Goal: Information Seeking & Learning: Learn about a topic

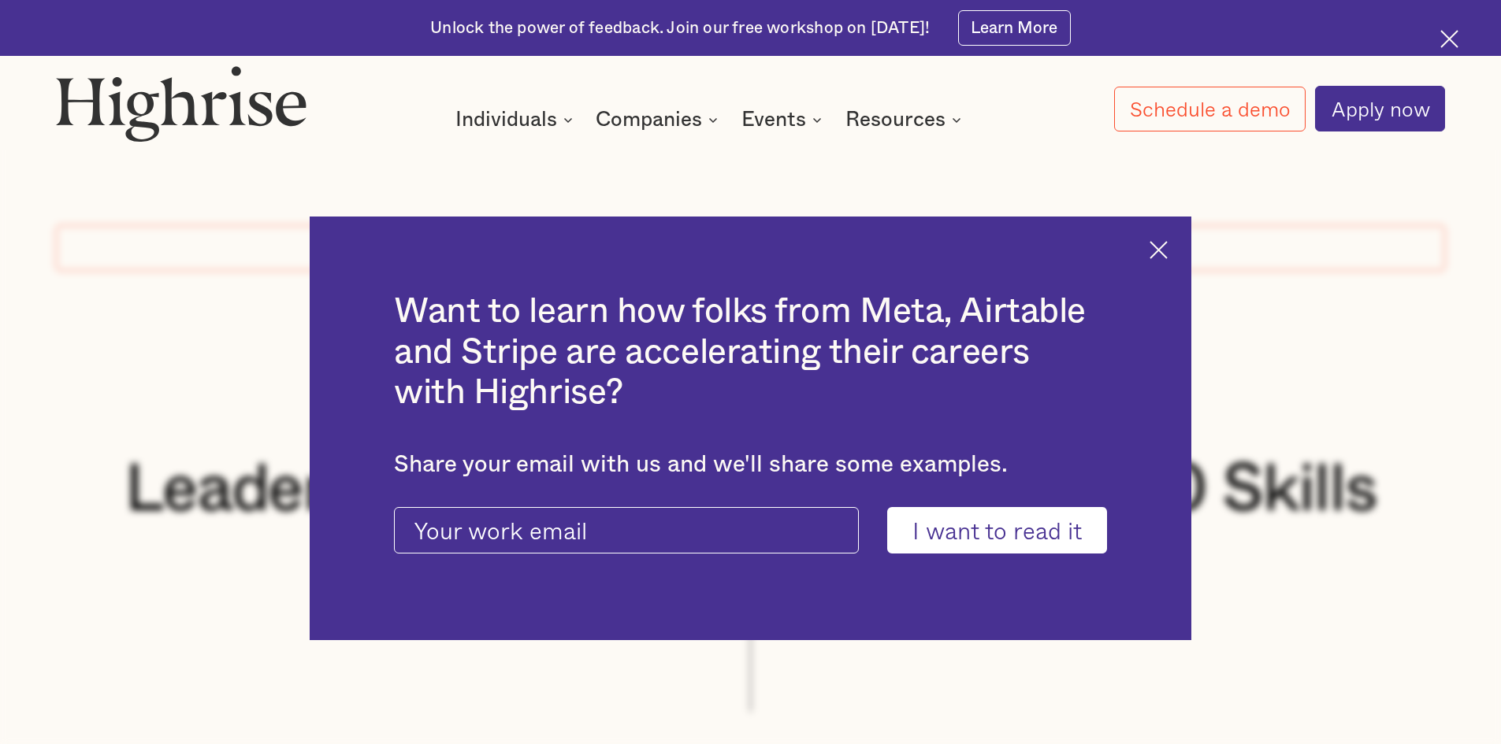
click at [1164, 247] on img at bounding box center [1158, 250] width 18 height 18
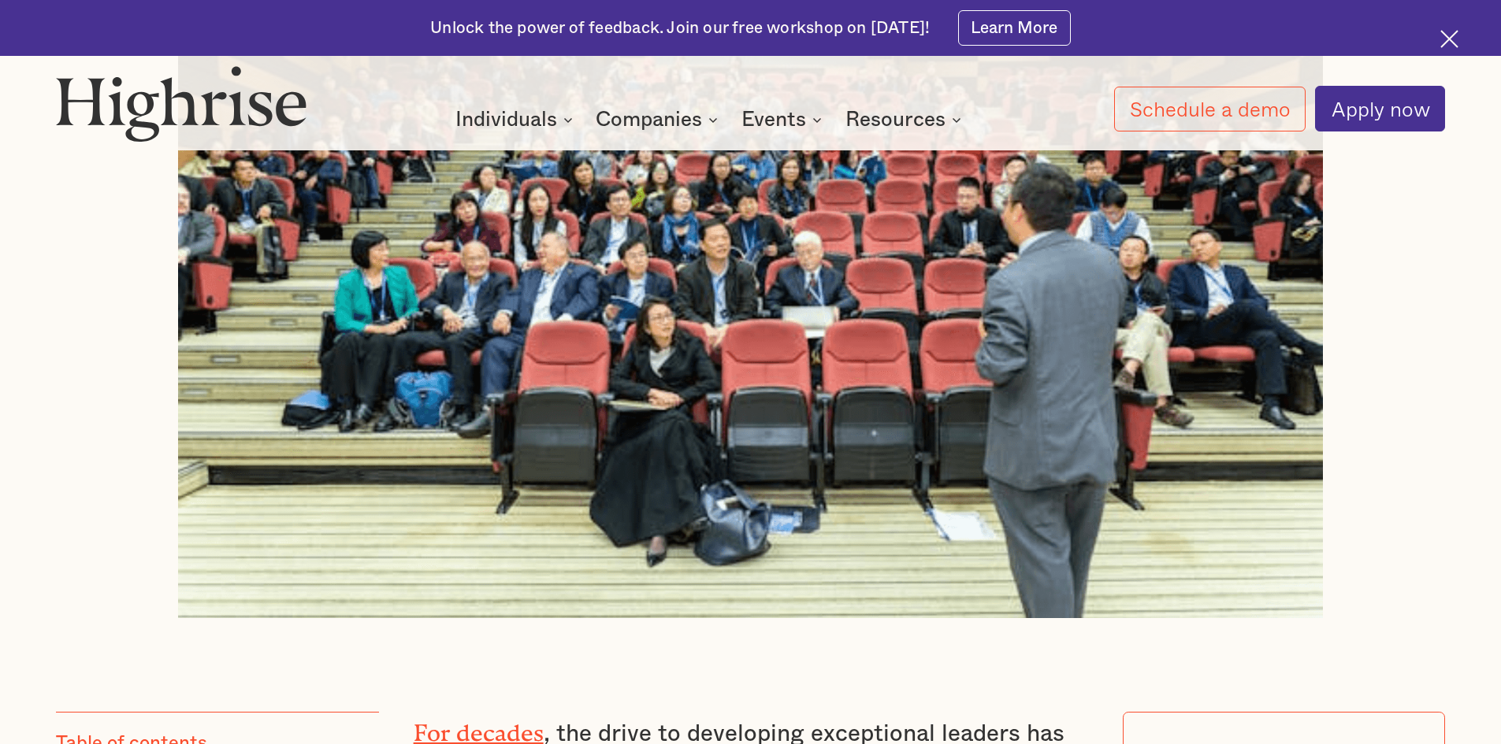
scroll to position [551, 0]
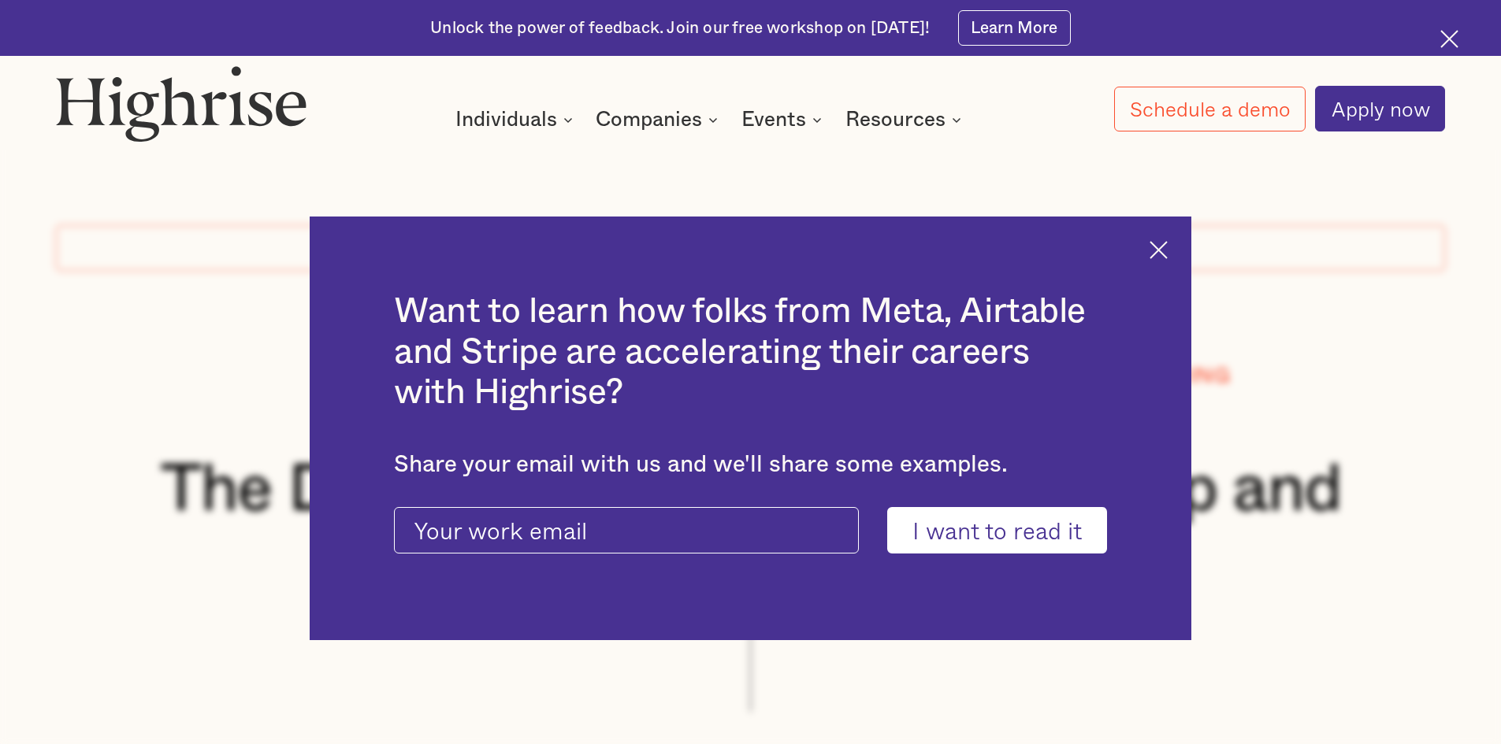
click at [1164, 241] on img at bounding box center [1158, 250] width 18 height 18
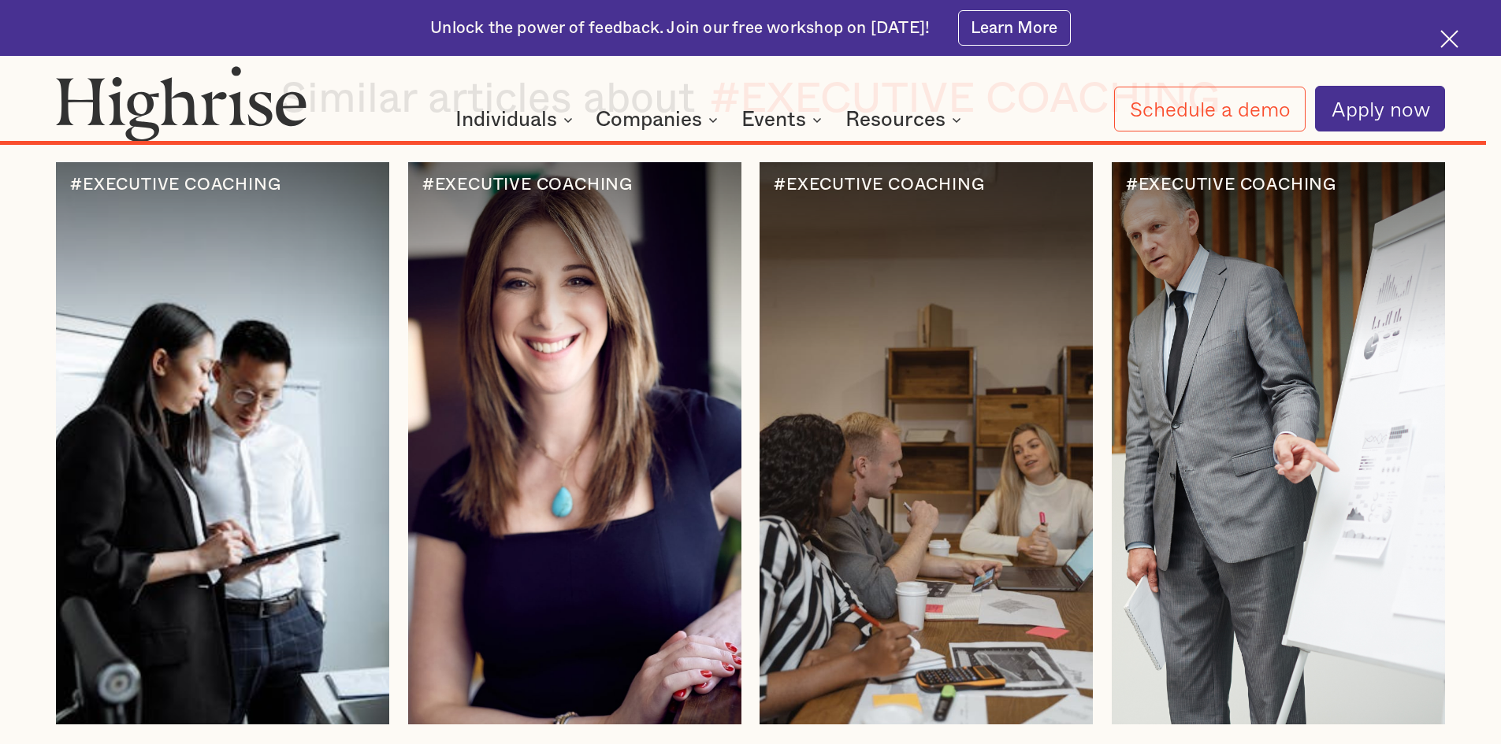
scroll to position [10398, 0]
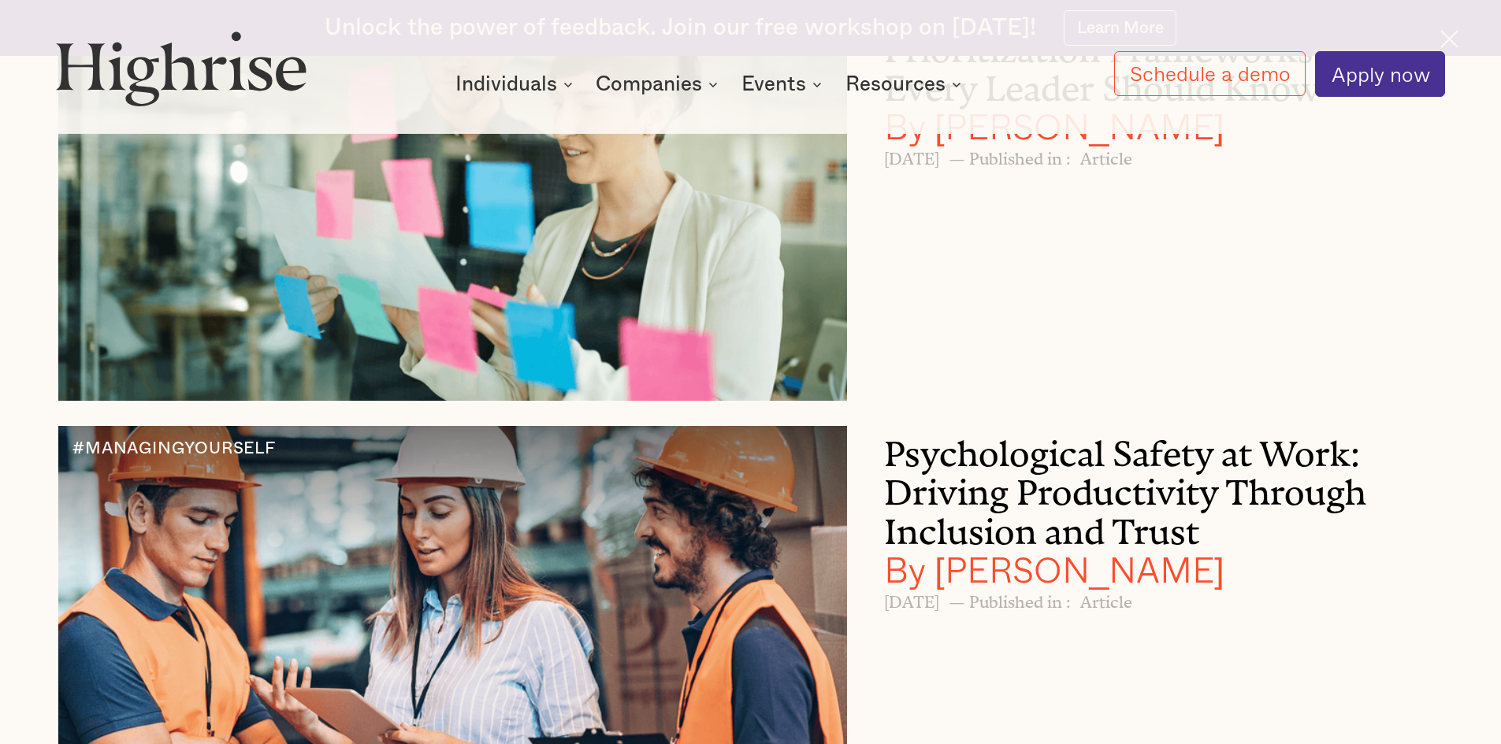
scroll to position [2678, 0]
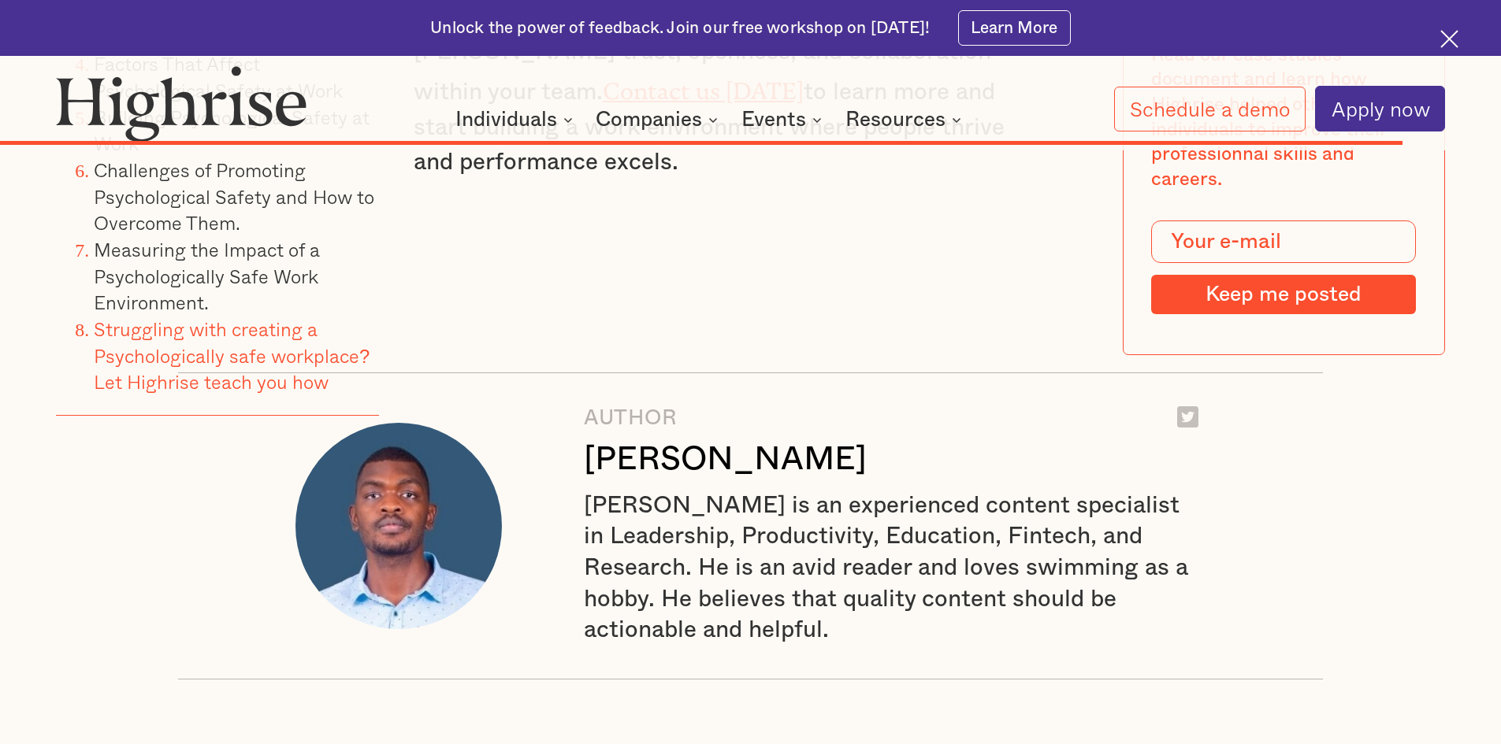
scroll to position [18780, 0]
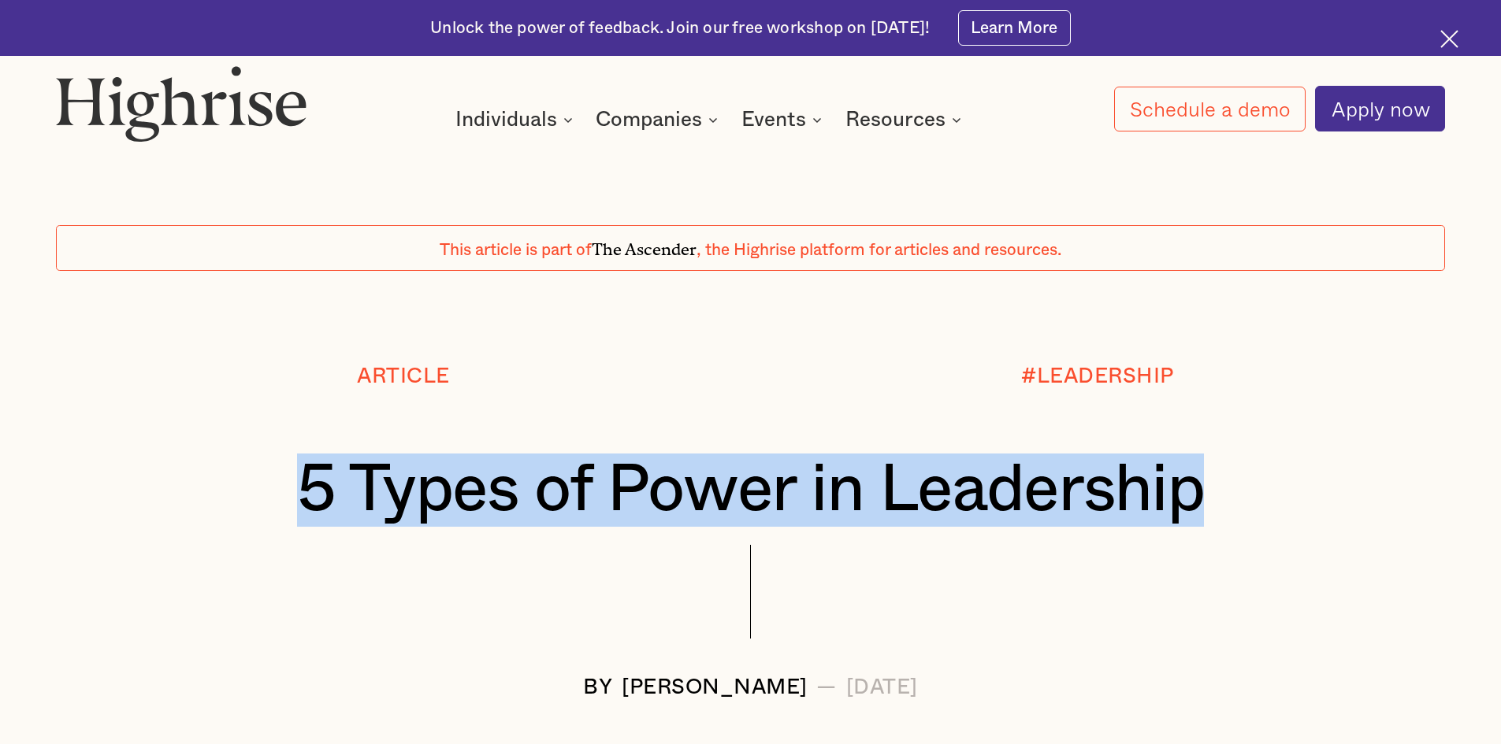
drag, startPoint x: 1191, startPoint y: 499, endPoint x: 265, endPoint y: 498, distance: 925.6
click at [265, 498] on h1 "5 Types of Power in Leadership" at bounding box center [750, 490] width 1273 height 73
copy h1 "5 Types of Power in Leadership"
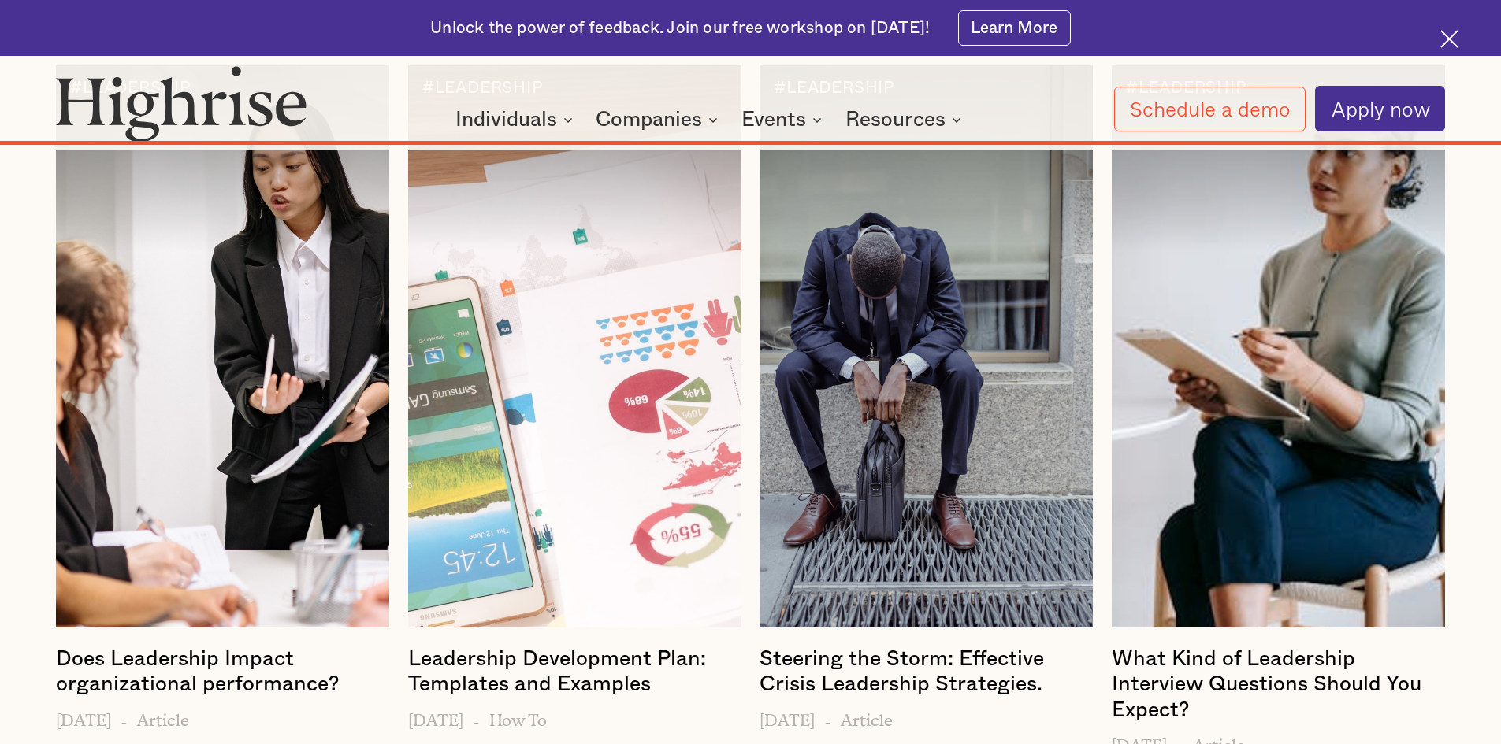
scroll to position [18985, 0]
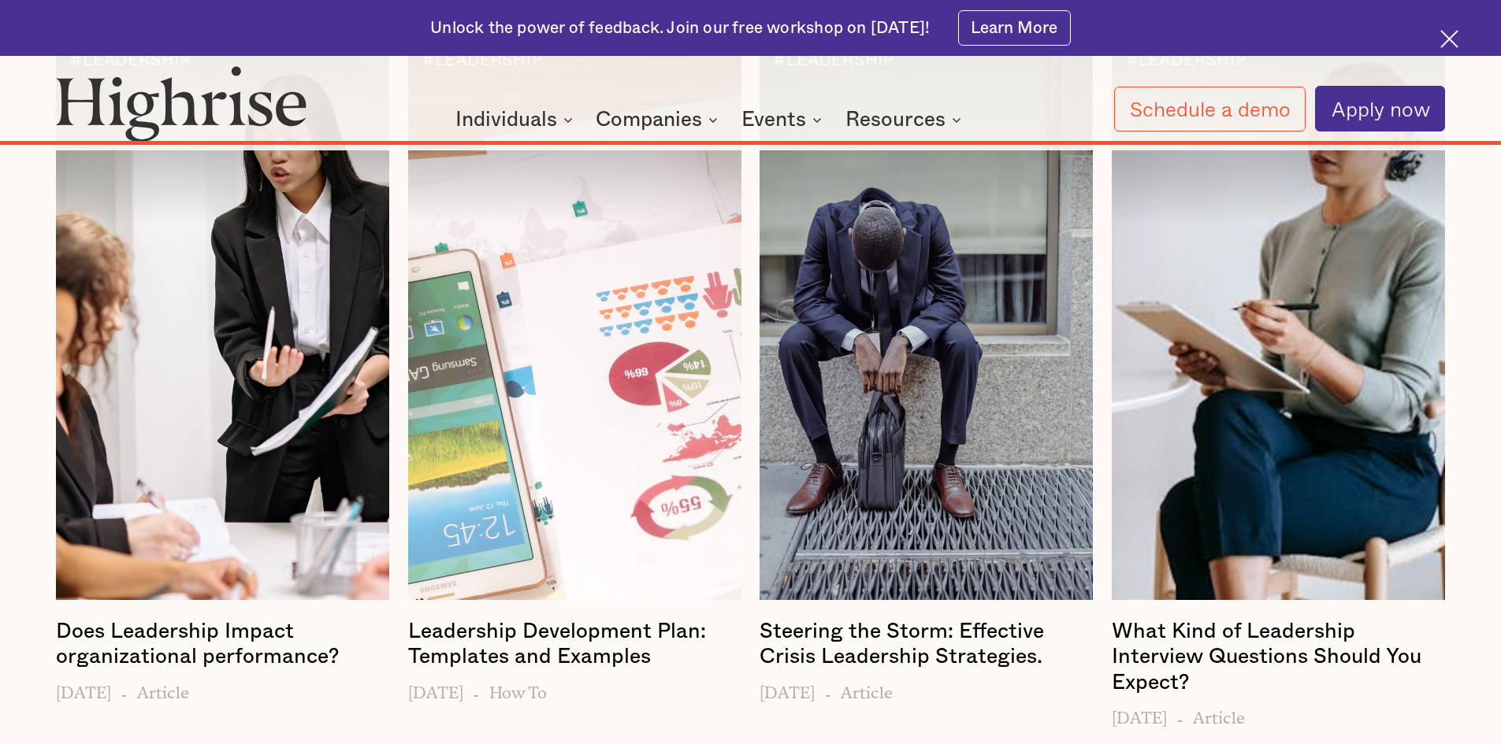
click at [848, 383] on div "#LEADERSHIP Steering the Storm: Effective Crisis Leadership Strategies. March 1…" at bounding box center [925, 382] width 333 height 689
click at [837, 326] on div at bounding box center [925, 319] width 333 height 562
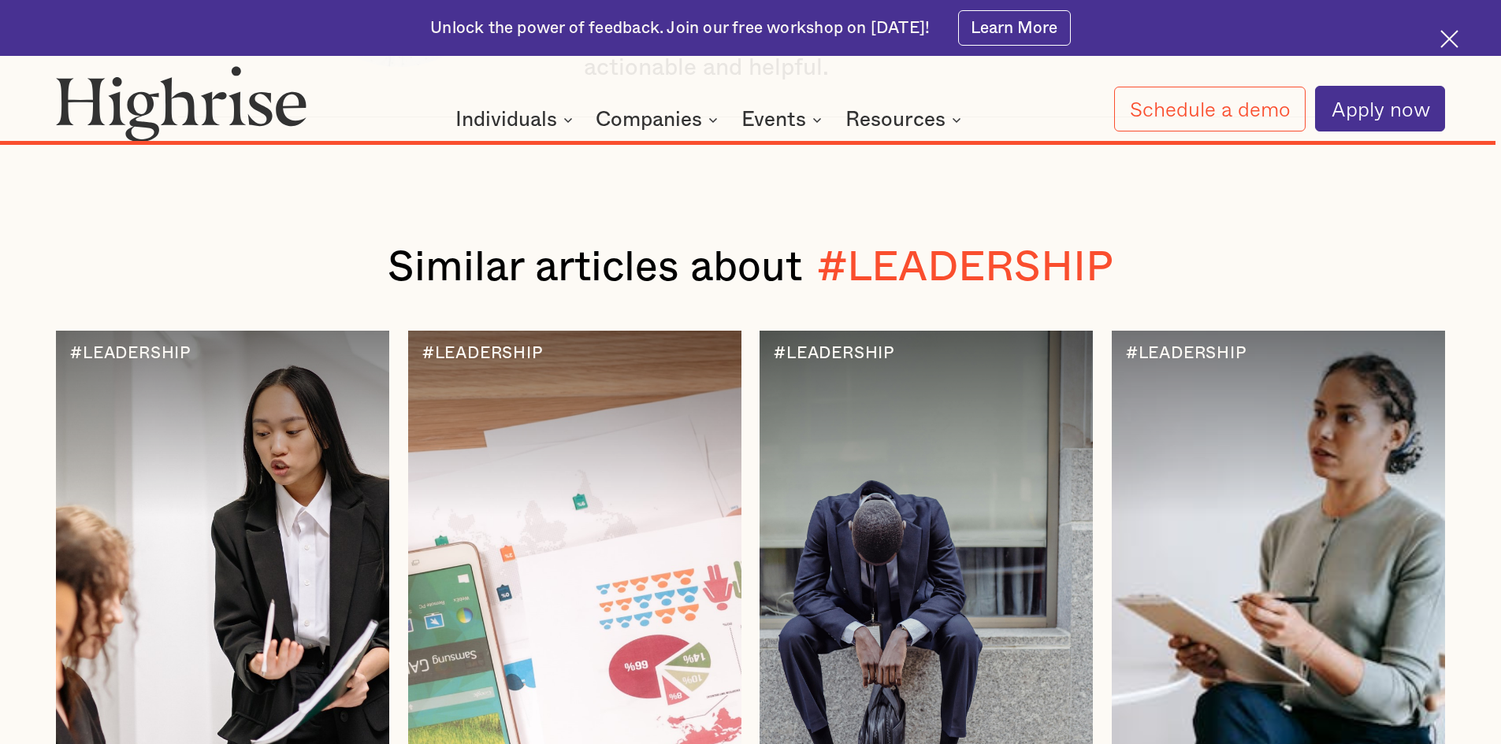
scroll to position [18871, 0]
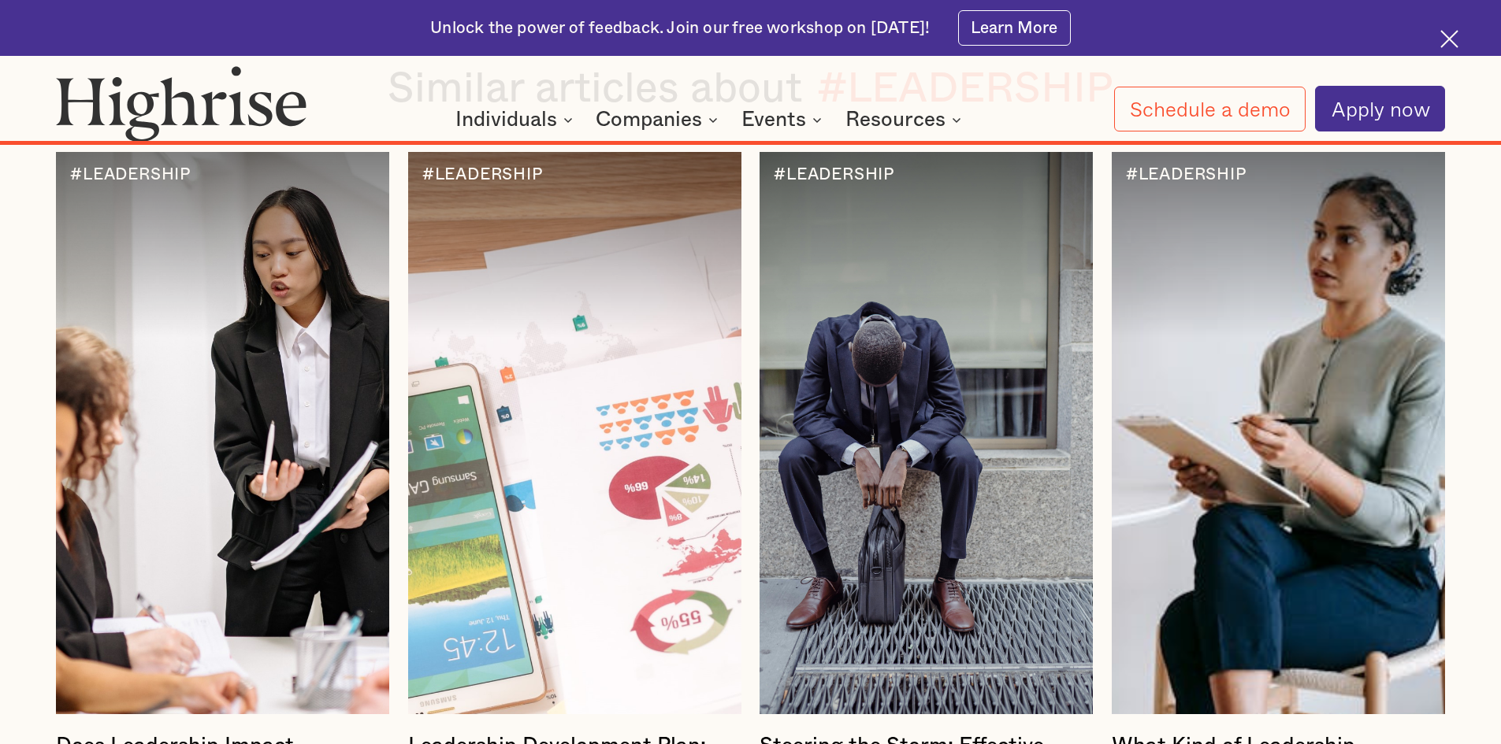
click at [843, 436] on div at bounding box center [925, 433] width 333 height 562
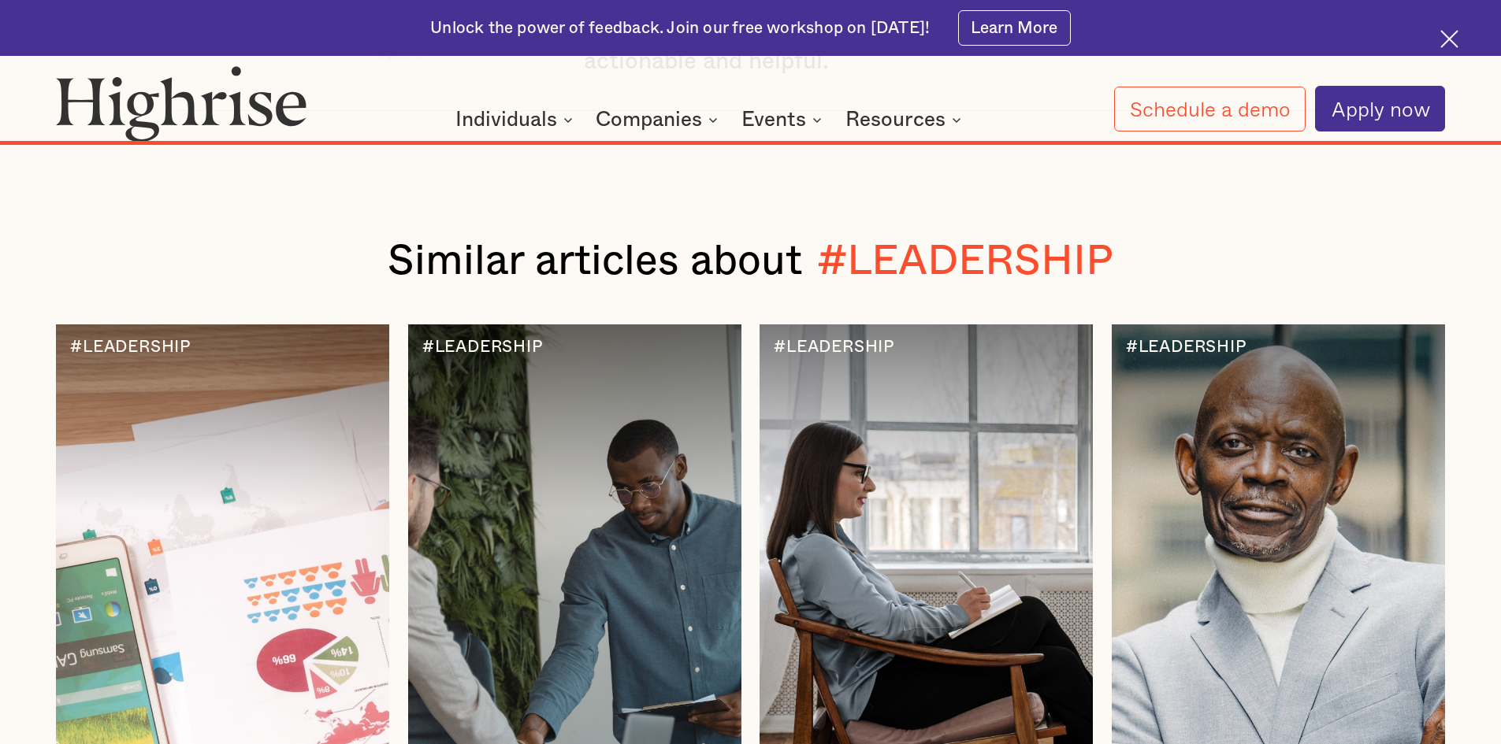
scroll to position [20718, 0]
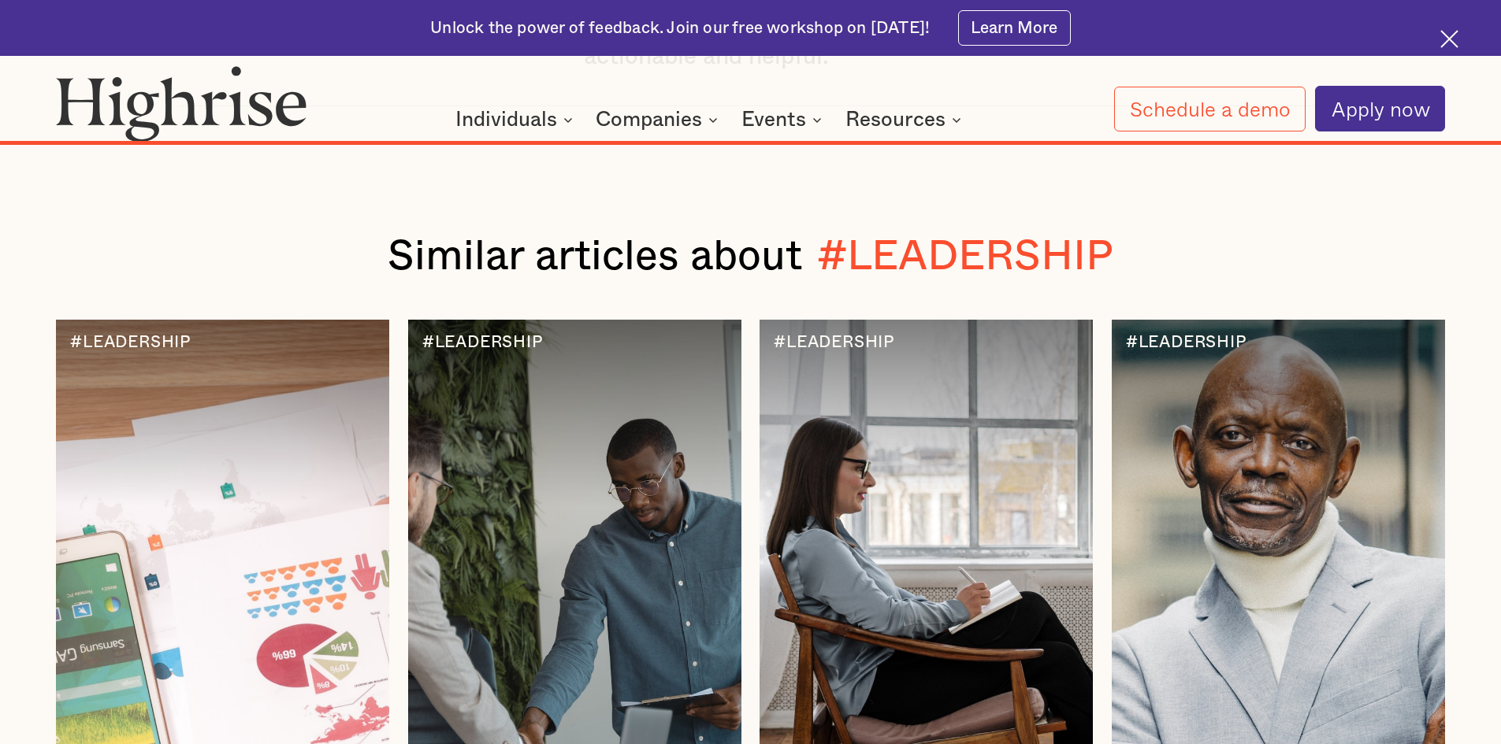
click at [1182, 513] on div at bounding box center [1278, 601] width 333 height 562
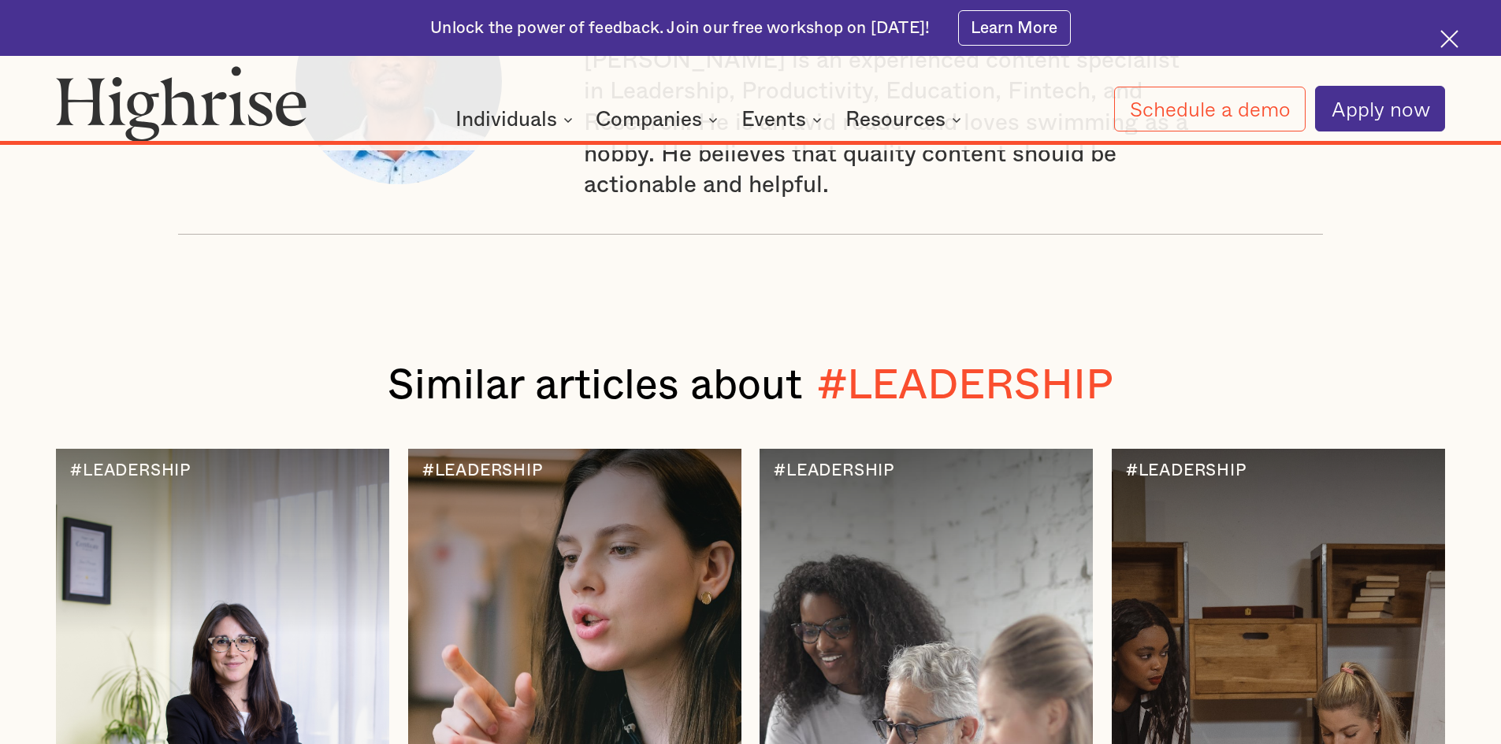
scroll to position [17173, 0]
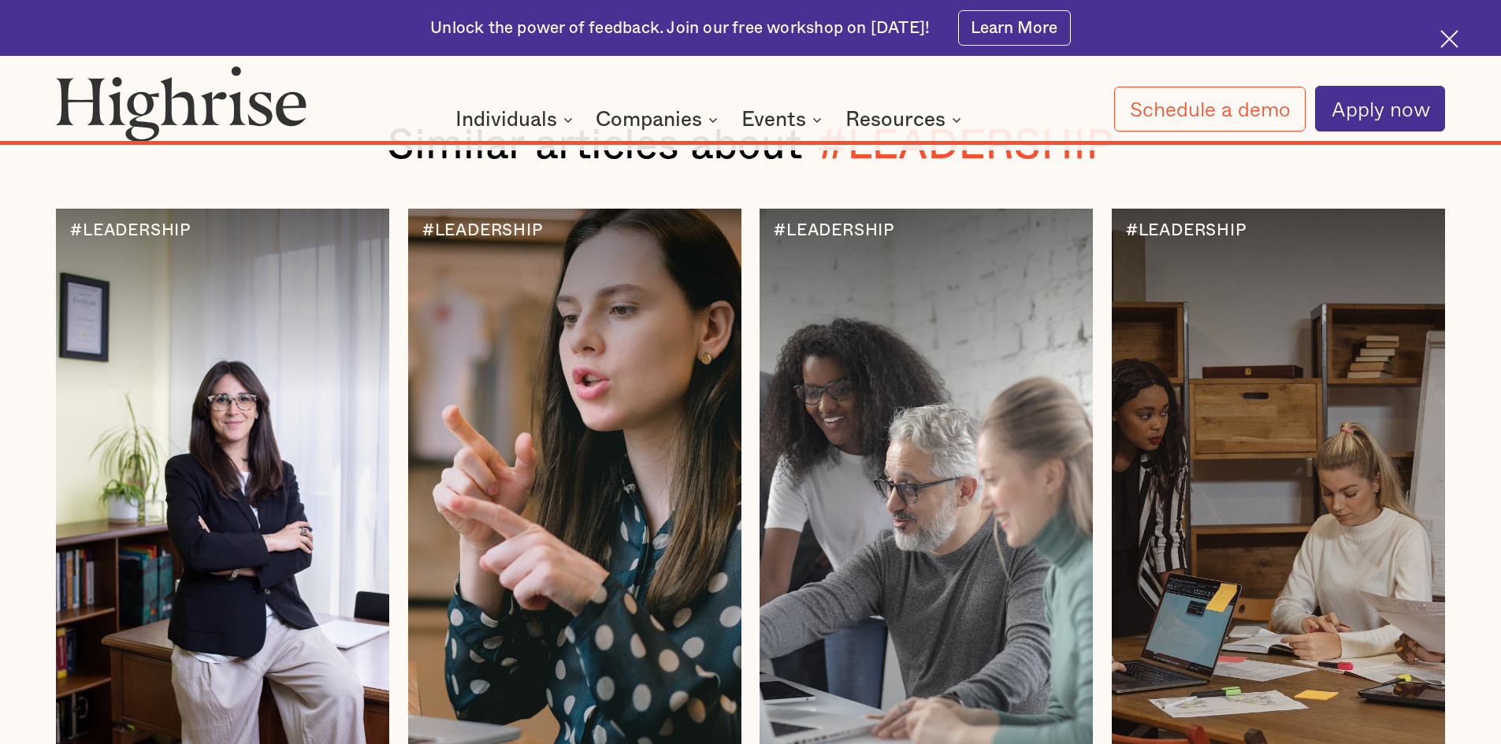
click at [247, 227] on div at bounding box center [222, 490] width 333 height 562
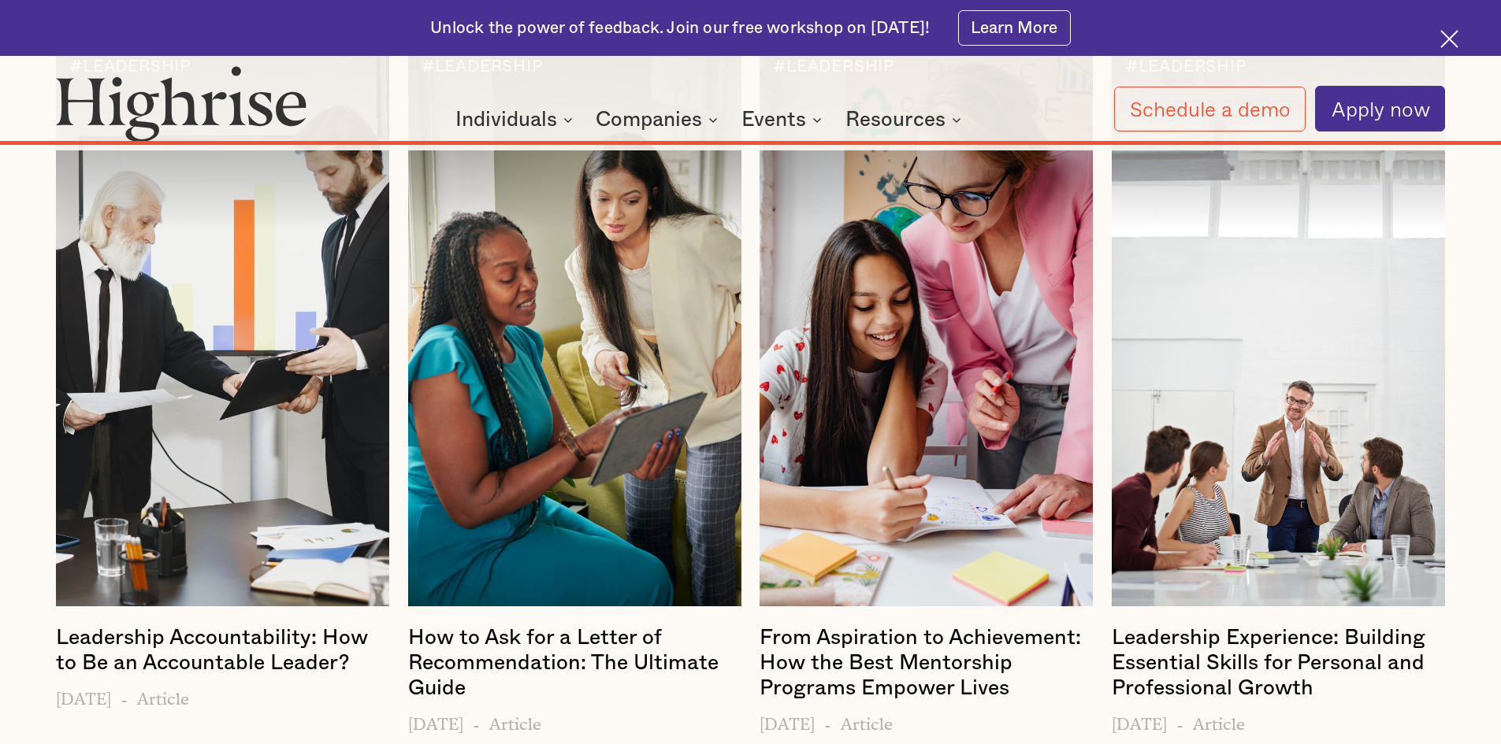
scroll to position [15440, 0]
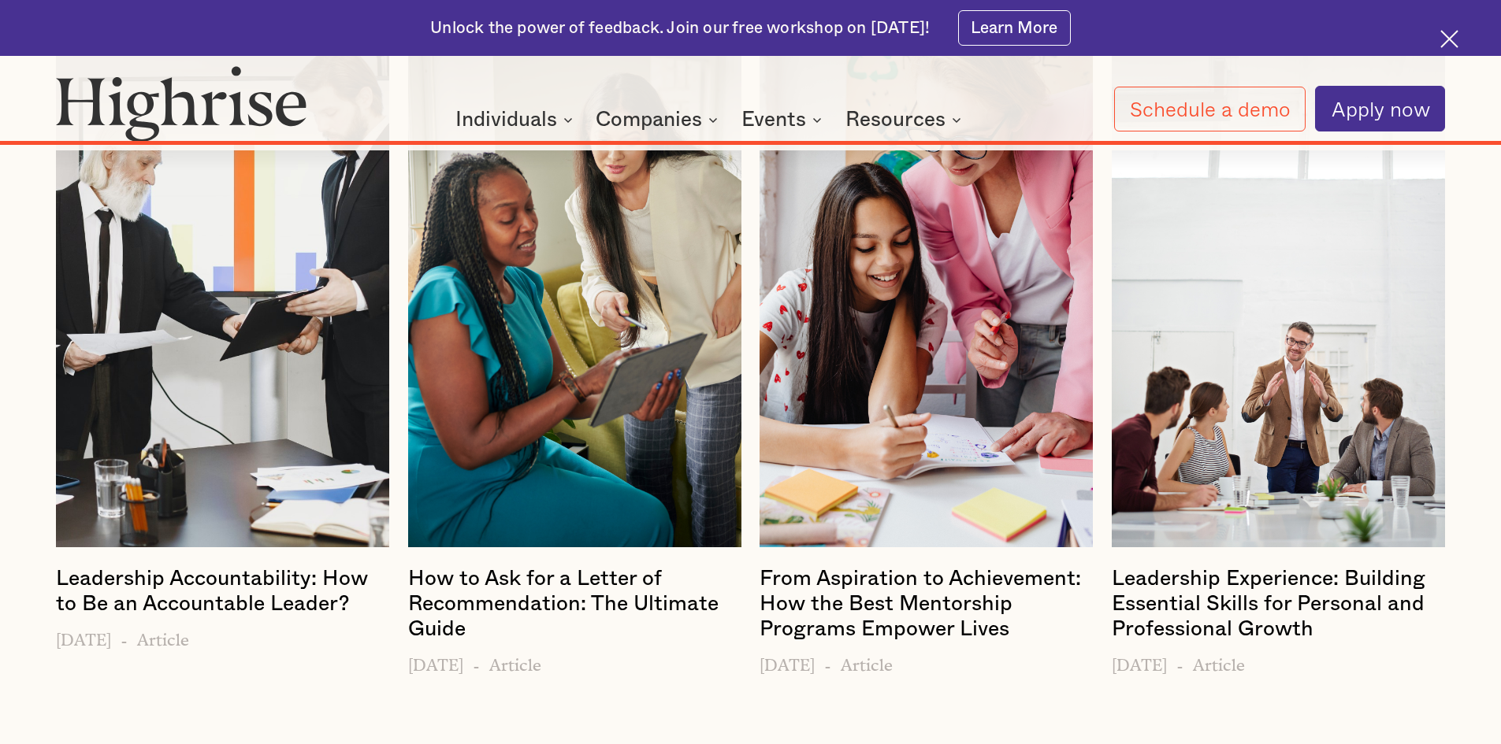
click at [636, 566] on h4 "How to Ask for a Letter of Recommendation: The Ultimate Guide" at bounding box center [574, 604] width 333 height 76
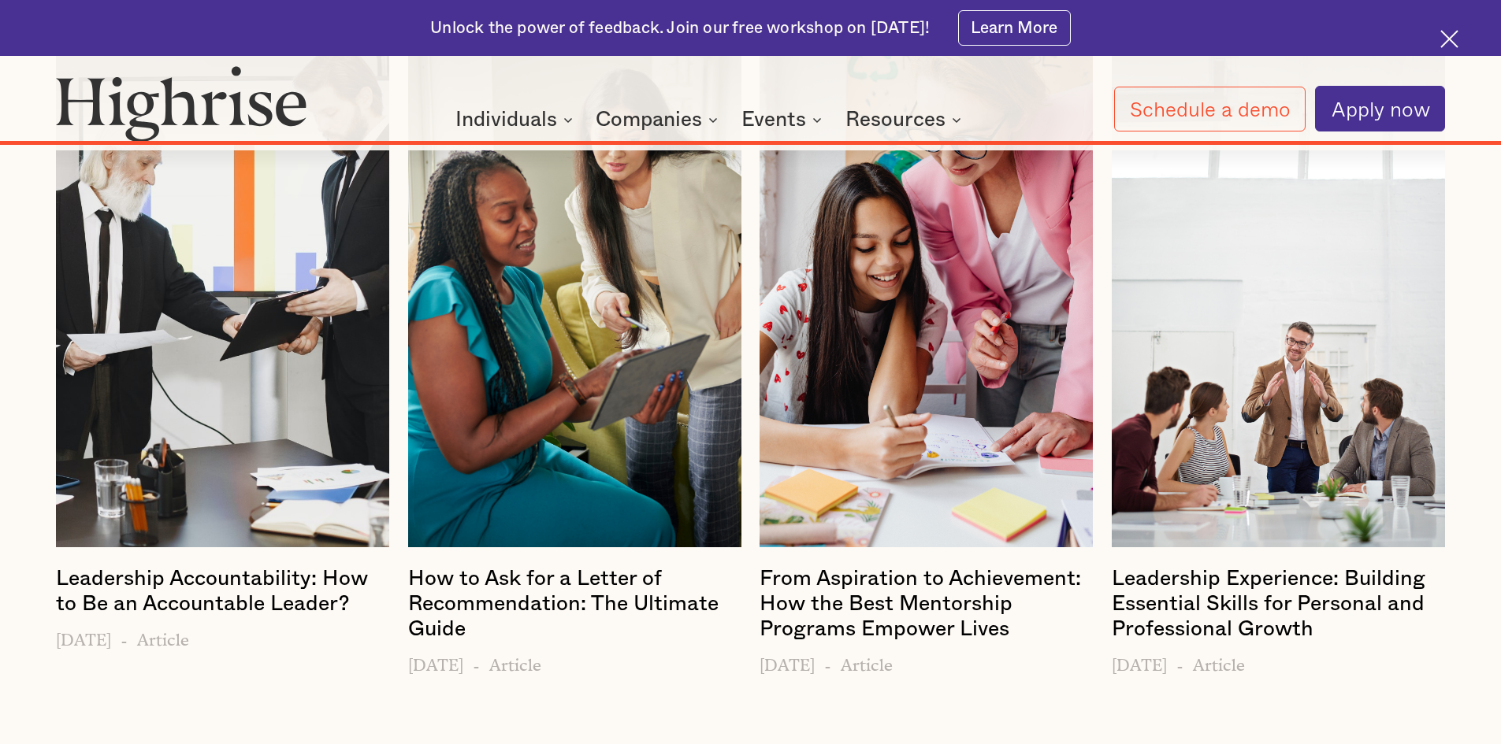
click at [607, 336] on div at bounding box center [574, 266] width 333 height 562
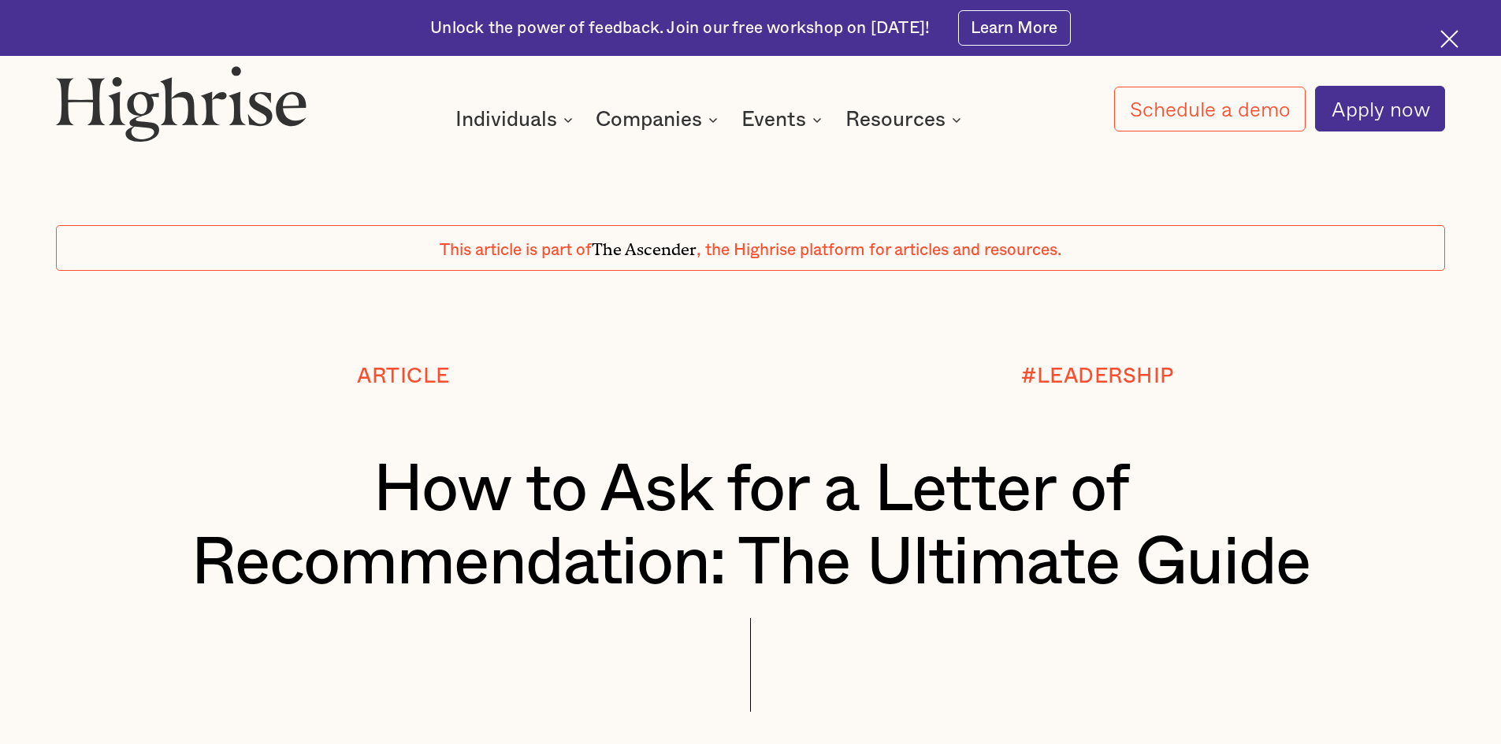
click at [584, 242] on span "This article is part of" at bounding box center [516, 250] width 152 height 17
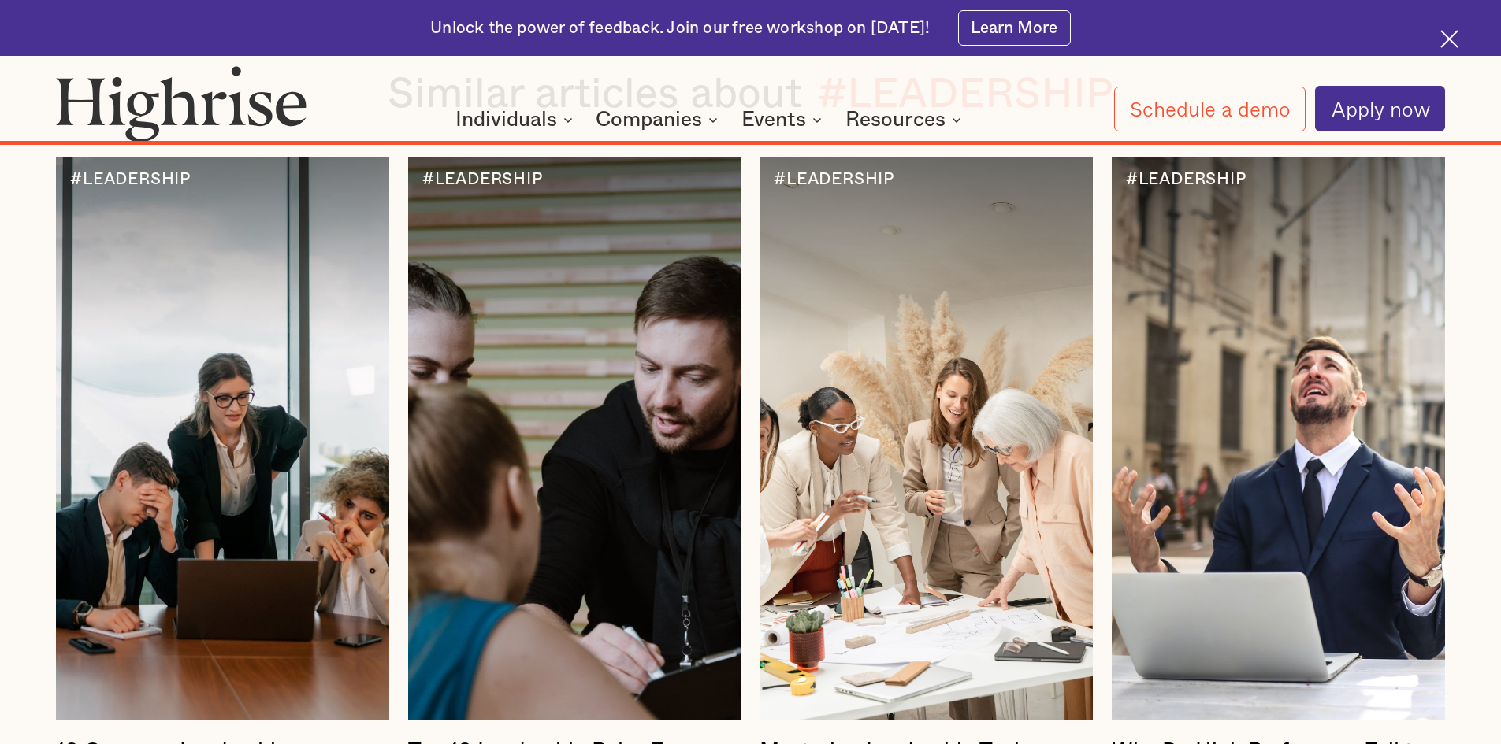
scroll to position [16689, 0]
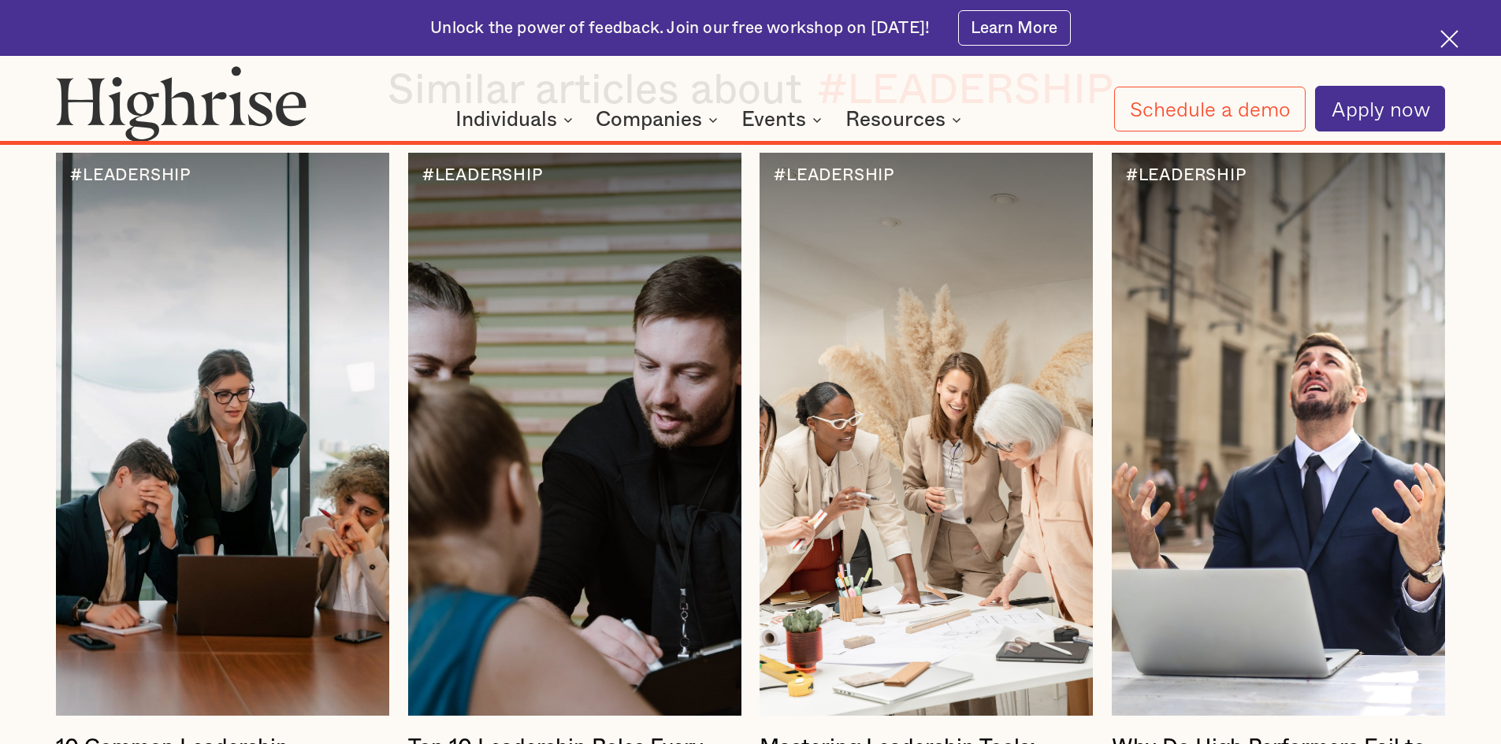
click at [948, 467] on div at bounding box center [925, 434] width 333 height 562
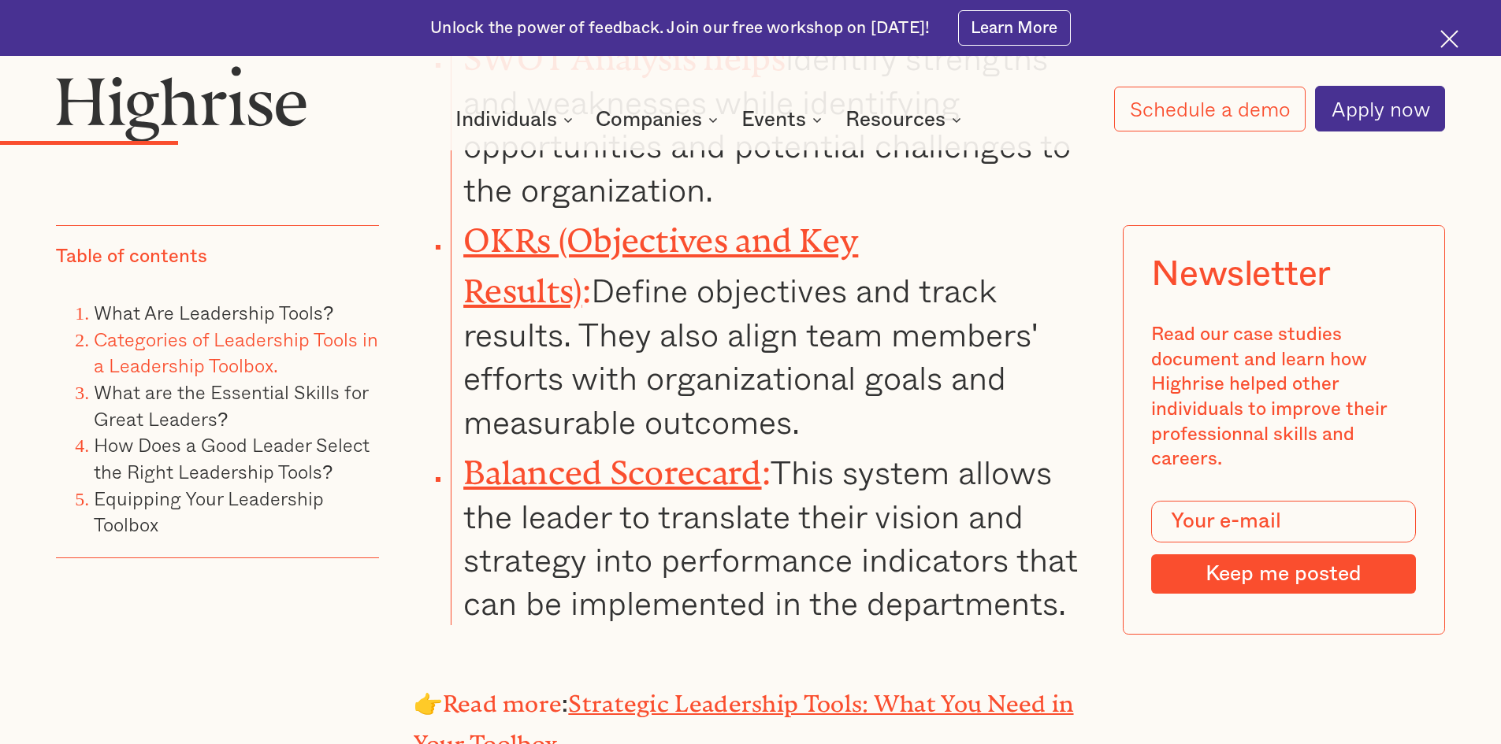
scroll to position [3939, 0]
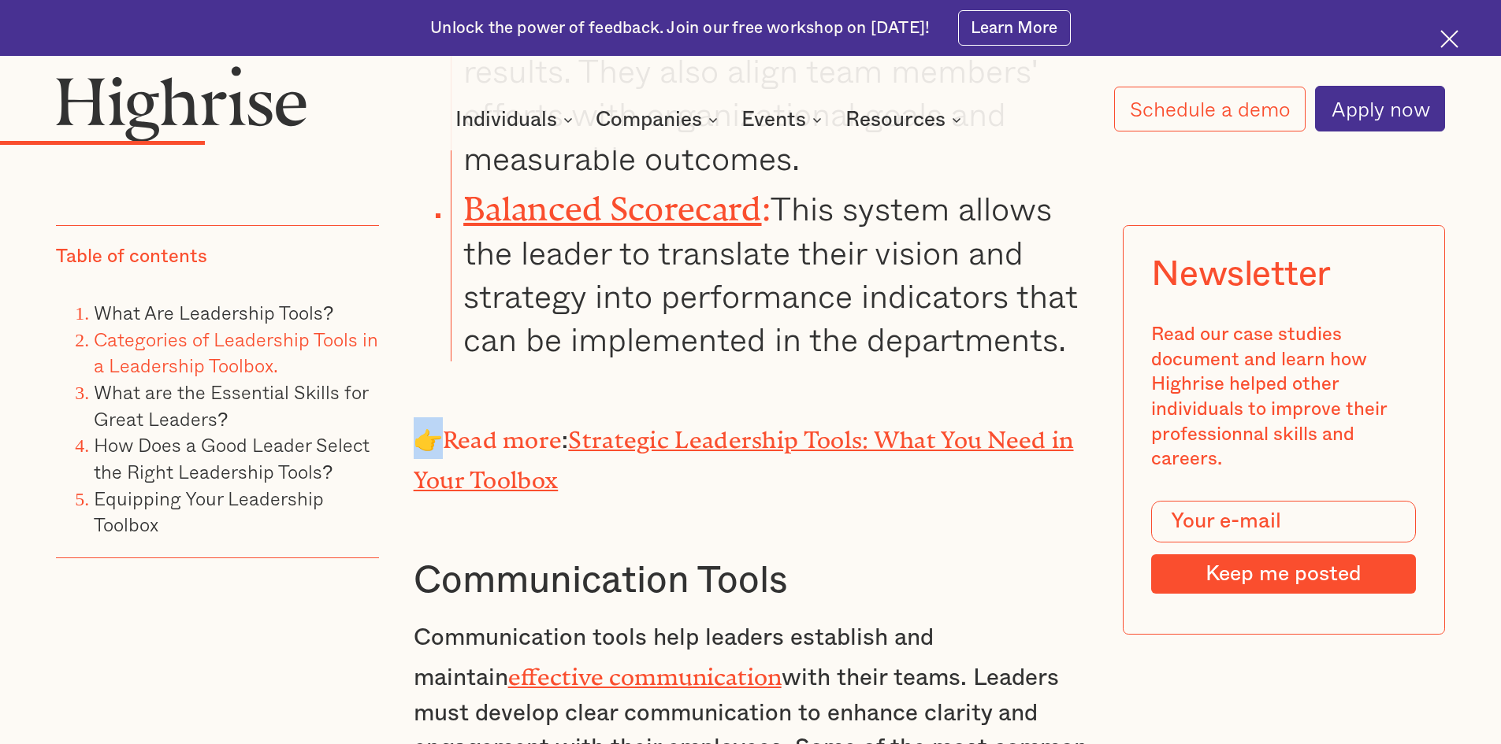
drag, startPoint x: 436, startPoint y: 433, endPoint x: 412, endPoint y: 422, distance: 26.8
click at [414, 422] on p "👉 Read more : Strategic Leadership Tools: What You Need in Your Toolbox" at bounding box center [751, 458] width 674 height 81
copy p "👉"
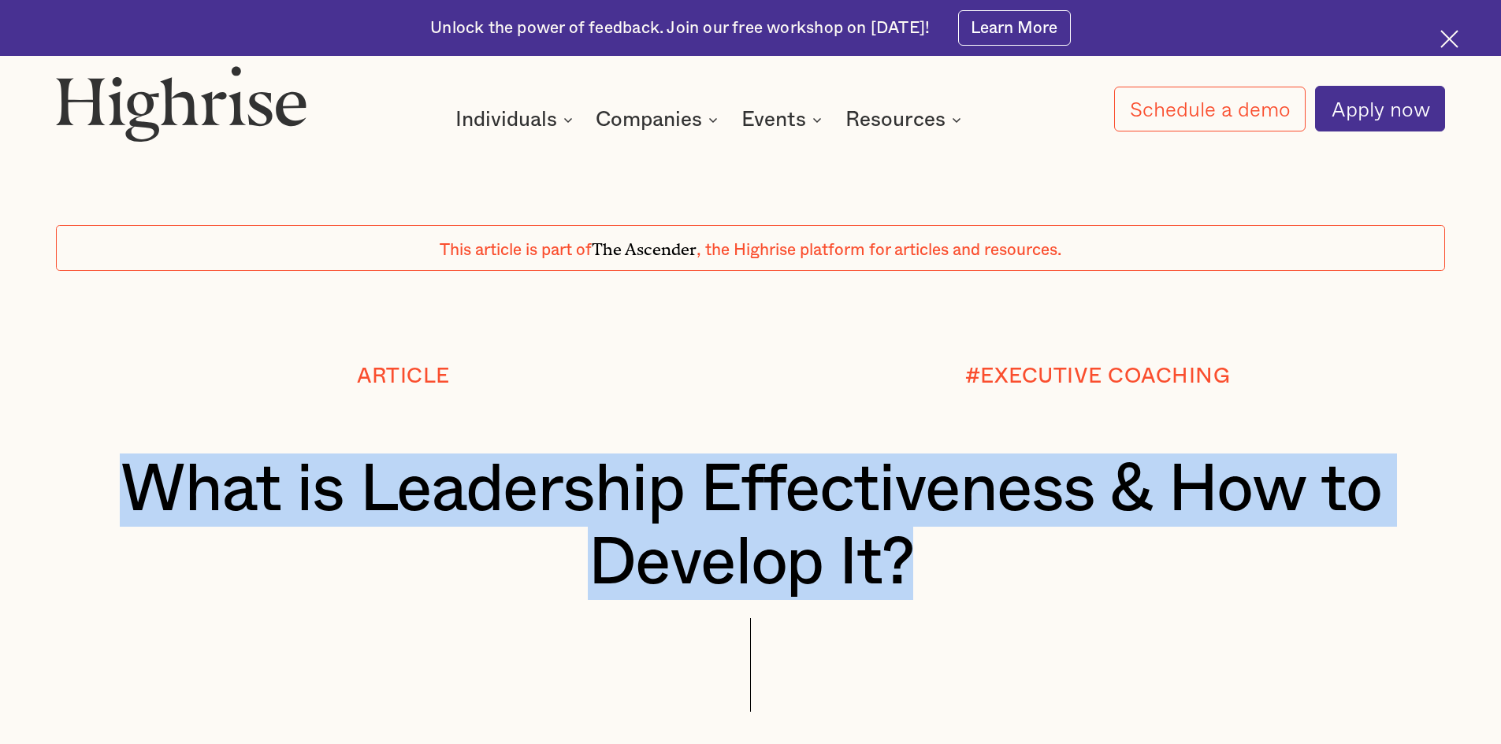
drag, startPoint x: 929, startPoint y: 573, endPoint x: 122, endPoint y: 526, distance: 808.0
click at [122, 526] on h1 "What is Leadership Effectiveness & How to Develop It?" at bounding box center [750, 527] width 1273 height 147
copy h1 "What is Leadership Effectiveness & How to Develop It?"
click at [1446, 43] on img at bounding box center [1449, 39] width 18 height 18
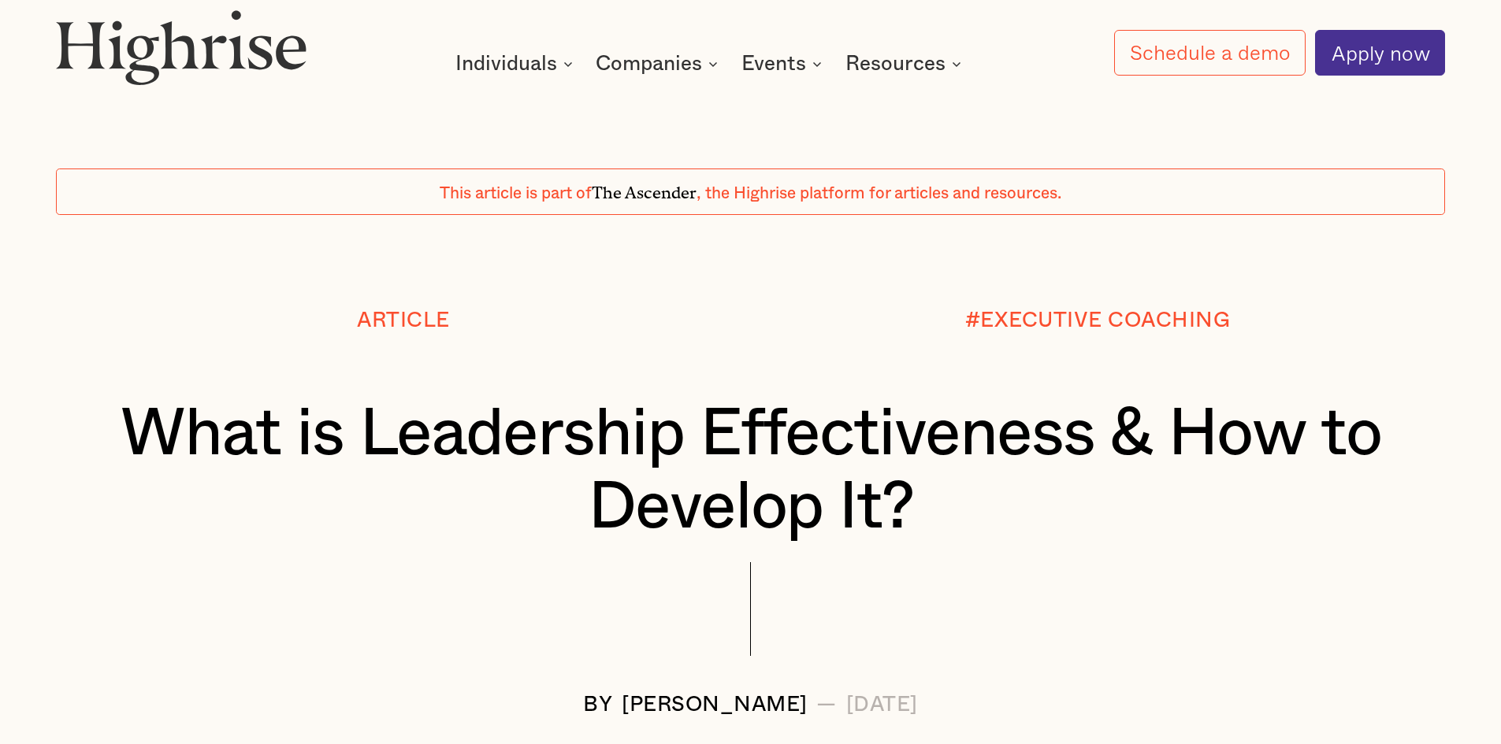
click at [1483, 84] on div at bounding box center [750, 85] width 1501 height 19
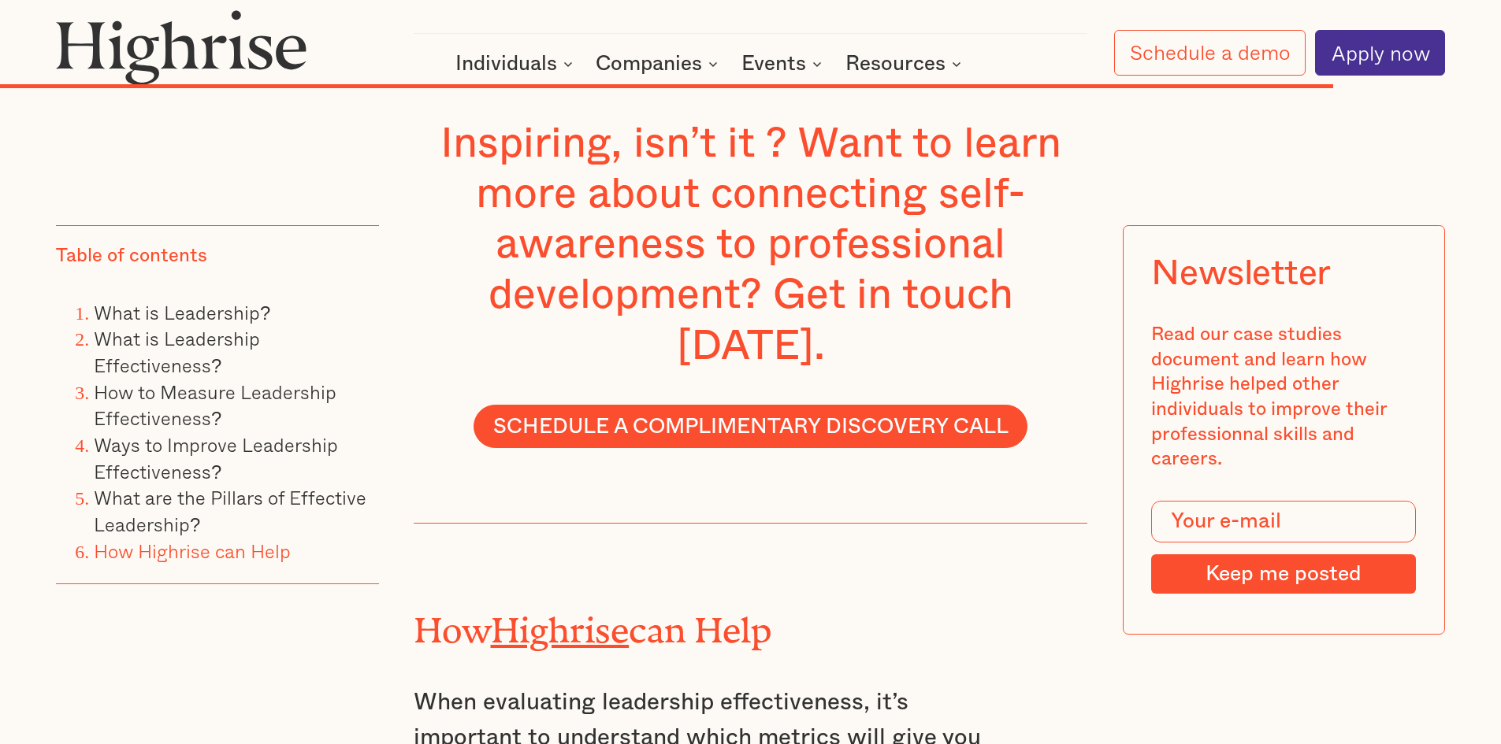
scroll to position [12719, 0]
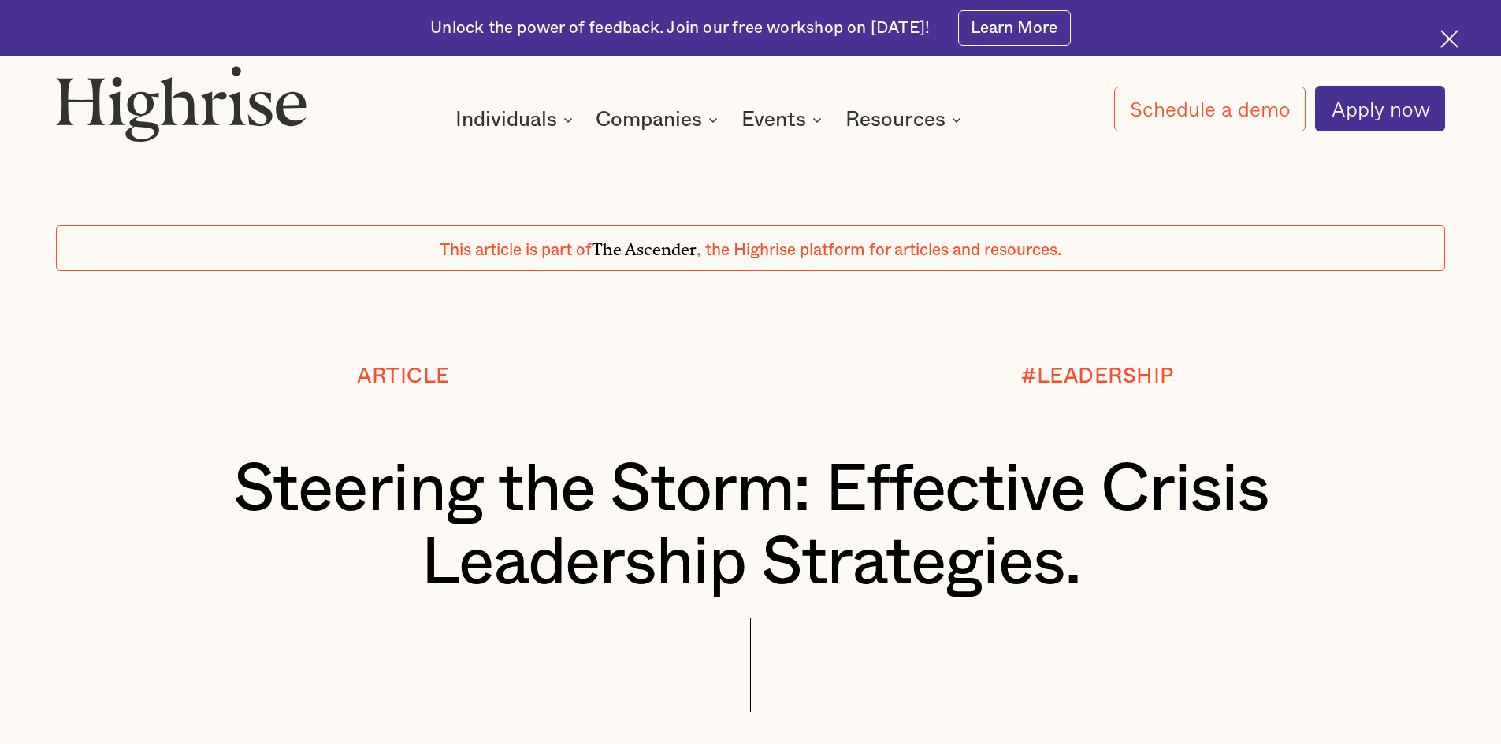
click at [1456, 39] on img at bounding box center [1449, 39] width 18 height 18
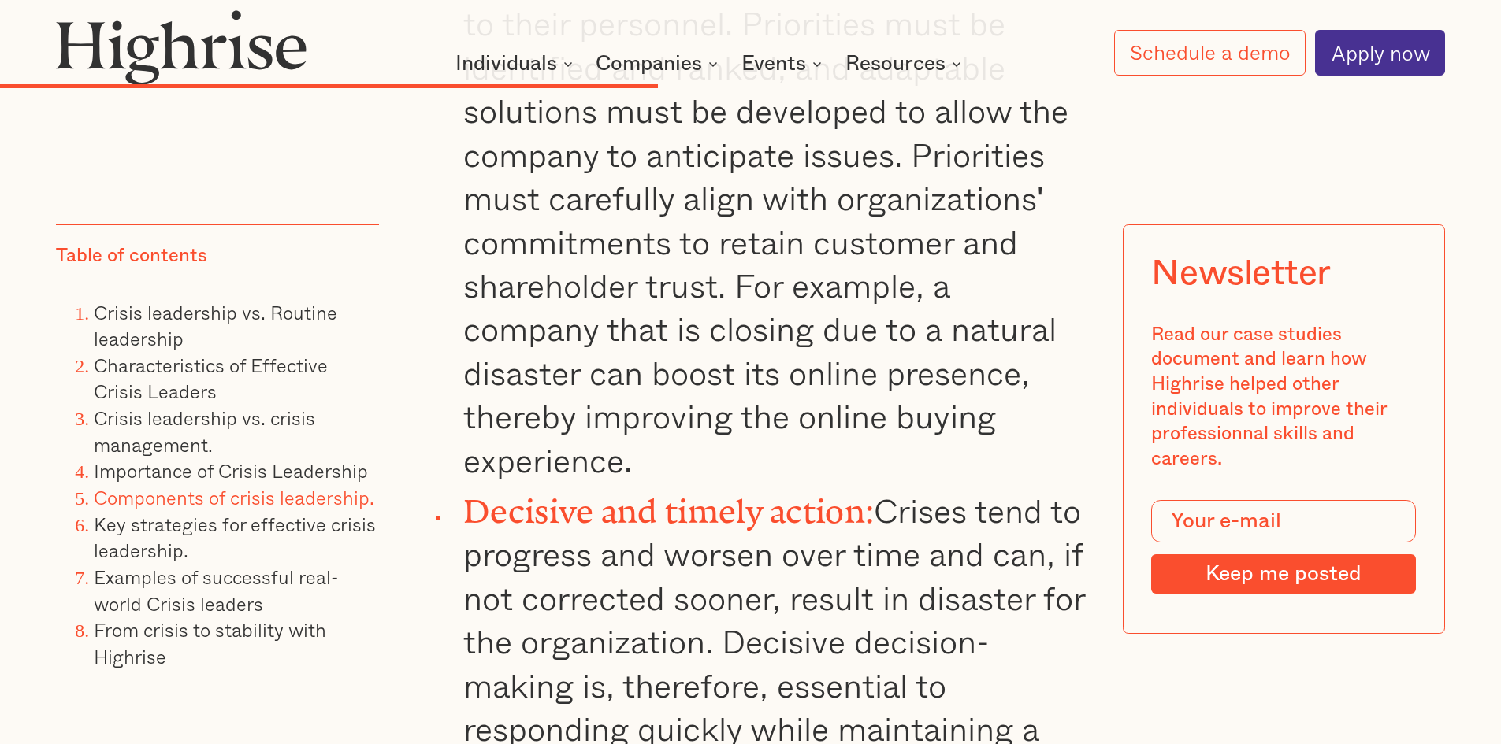
scroll to position [9735, 0]
